Goal: Transaction & Acquisition: Purchase product/service

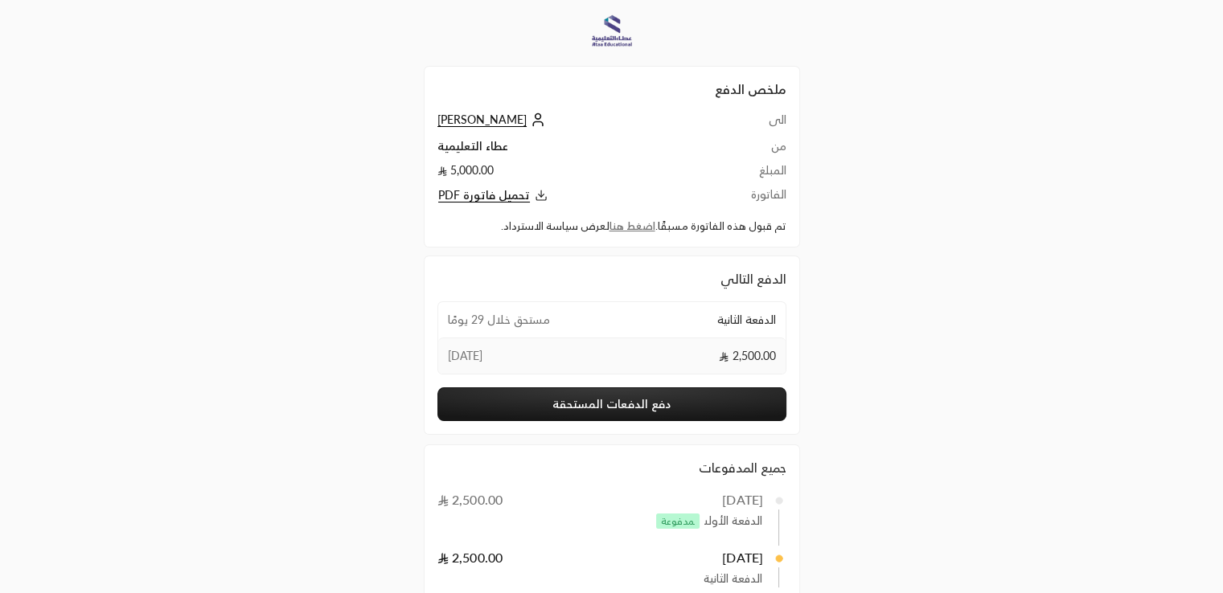
scroll to position [98, 0]
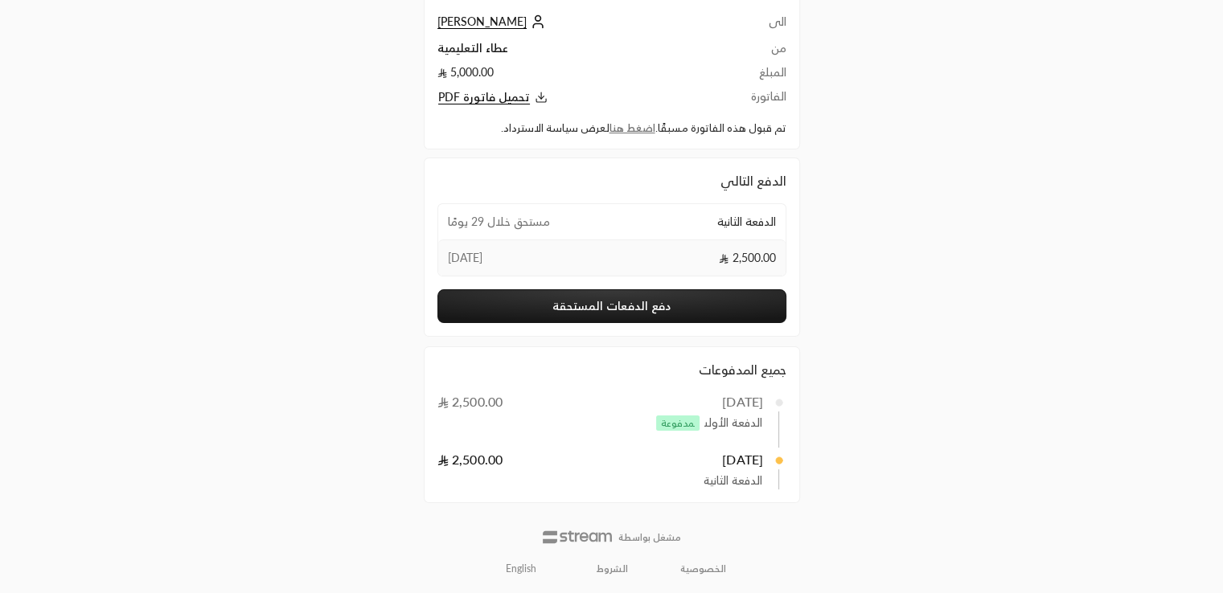
click at [508, 564] on link "English" at bounding box center [521, 569] width 48 height 26
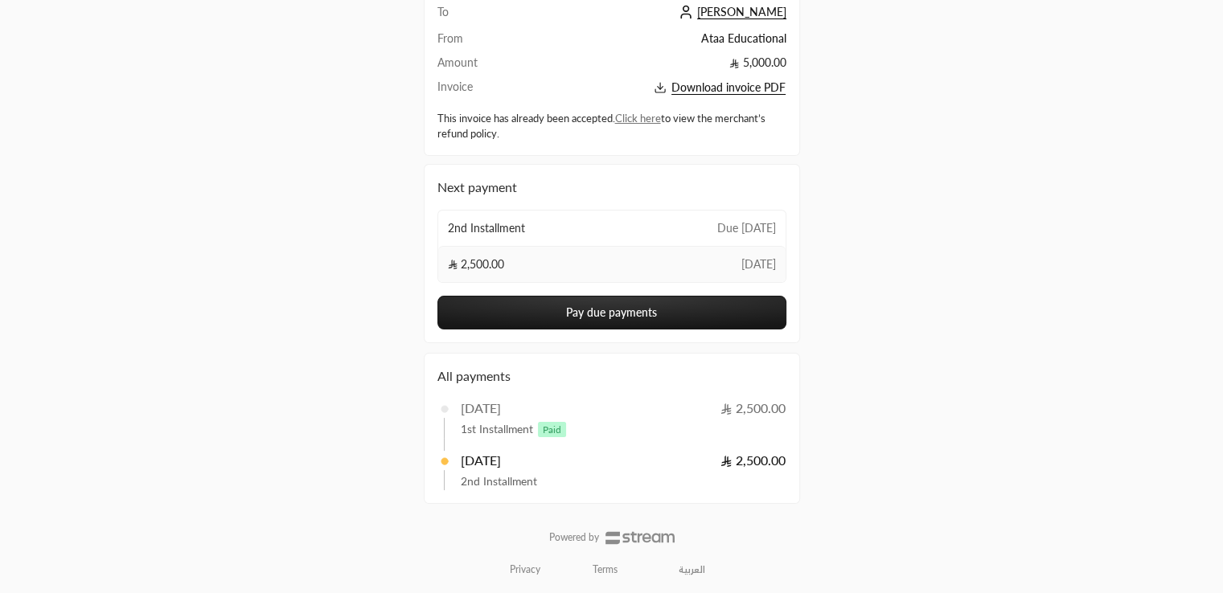
scroll to position [107, 0]
click at [698, 564] on link "العربية" at bounding box center [692, 571] width 44 height 26
